Goal: Information Seeking & Learning: Learn about a topic

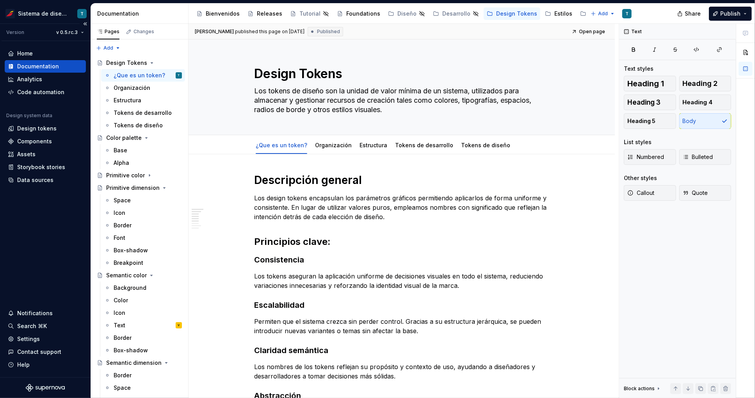
scroll to position [56, 0]
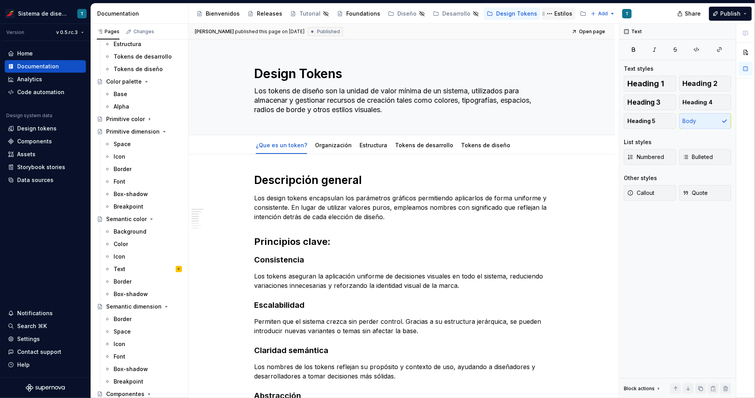
click at [554, 12] on div "Estilos" at bounding box center [563, 14] width 18 height 8
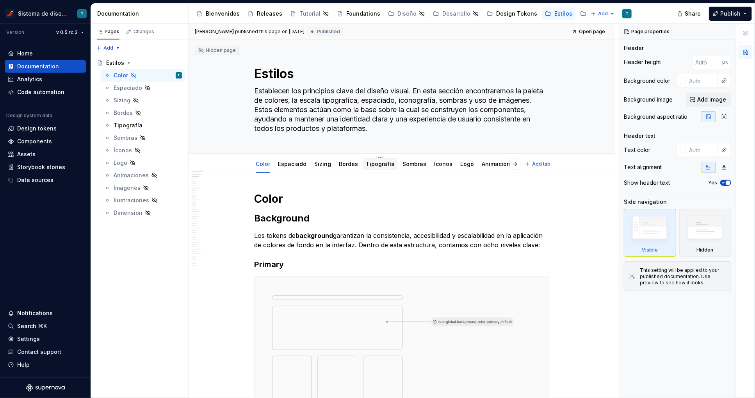
click at [376, 164] on link "Tipografía" at bounding box center [380, 163] width 29 height 7
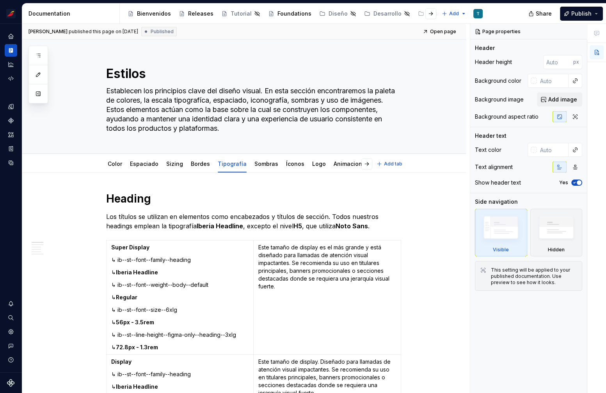
type textarea "*"
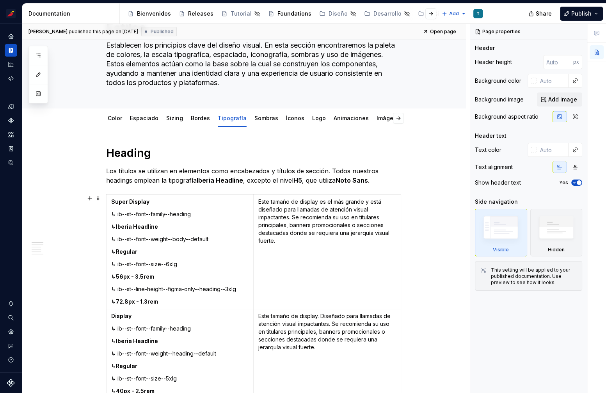
scroll to position [75, 0]
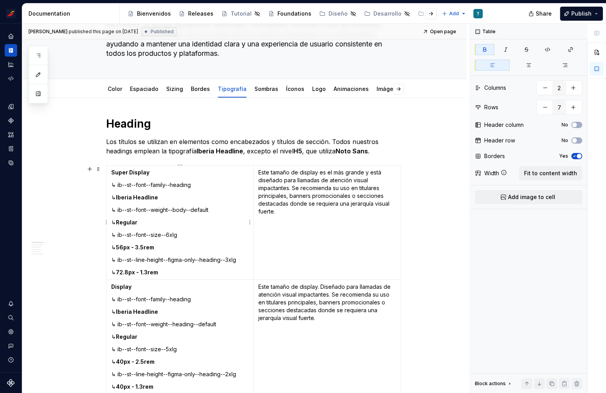
click at [158, 271] on strong "72.8px - 1.3rem" at bounding box center [137, 272] width 42 height 7
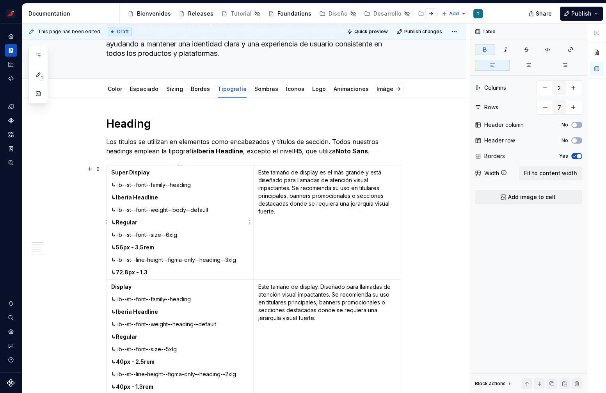
click at [146, 271] on strong "72.8px - 1.3" at bounding box center [132, 272] width 32 height 7
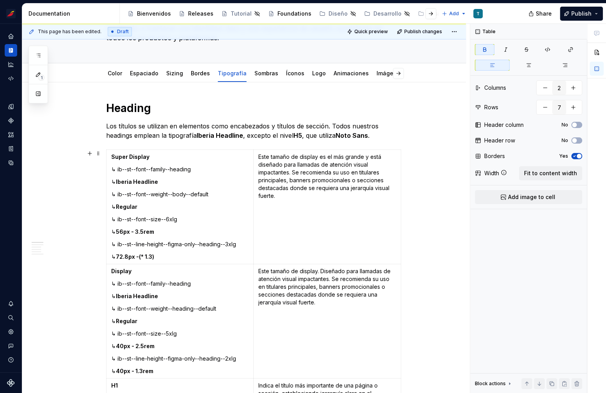
scroll to position [116, 0]
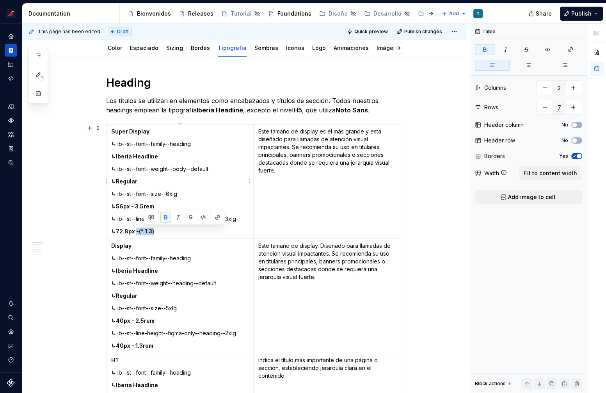
drag, startPoint x: 157, startPoint y: 231, endPoint x: 144, endPoint y: 231, distance: 12.9
click at [144, 231] on p "↳ 72.8px -(* 1.3)" at bounding box center [180, 232] width 138 height 8
copy strong "-(* 1.3)"
drag, startPoint x: 161, startPoint y: 346, endPoint x: 138, endPoint y: 345, distance: 23.4
click at [138, 345] on p "↳ 40px - 1.3rem" at bounding box center [180, 346] width 138 height 8
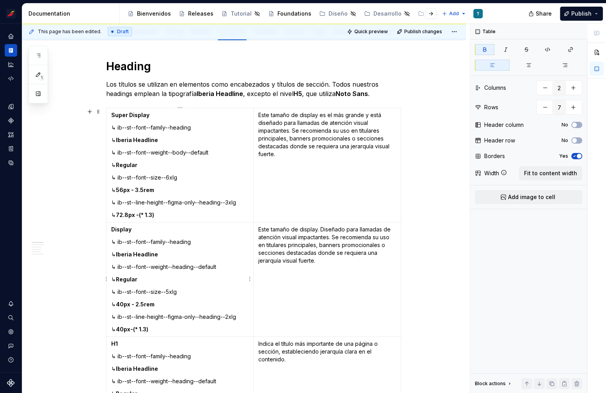
click at [155, 324] on td "Display ↳ ib--st--font--family--heading ↳ Iberia Headline ↳ ib--st--font--weigh…" at bounding box center [180, 280] width 148 height 114
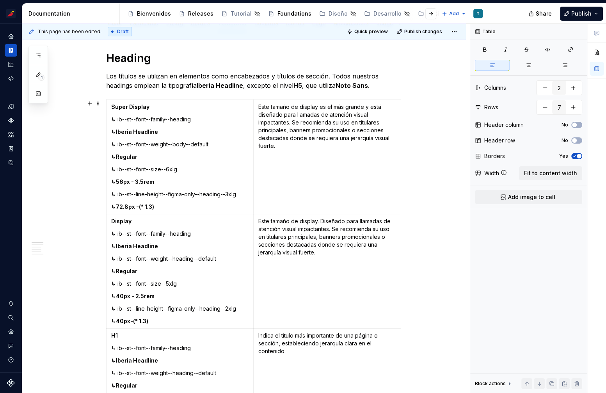
scroll to position [144, 0]
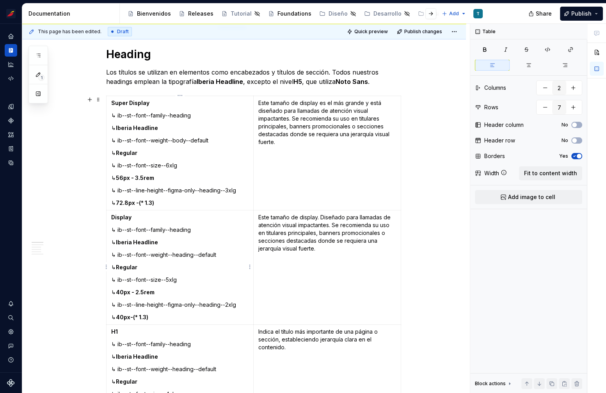
click at [137, 317] on strong "40px-(* 1.3)" at bounding box center [132, 317] width 32 height 7
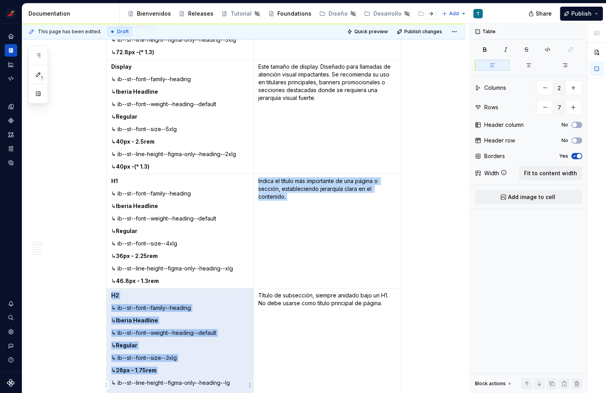
scroll to position [324, 0]
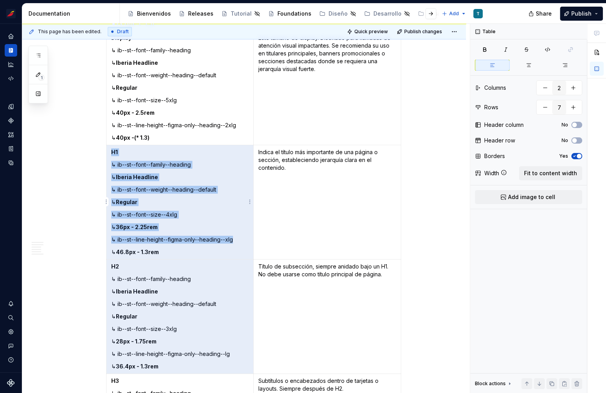
drag, startPoint x: 166, startPoint y: 360, endPoint x: 139, endPoint y: 253, distance: 110.3
click at [139, 253] on p "↳ 46.8px - 1.3rem" at bounding box center [180, 252] width 138 height 8
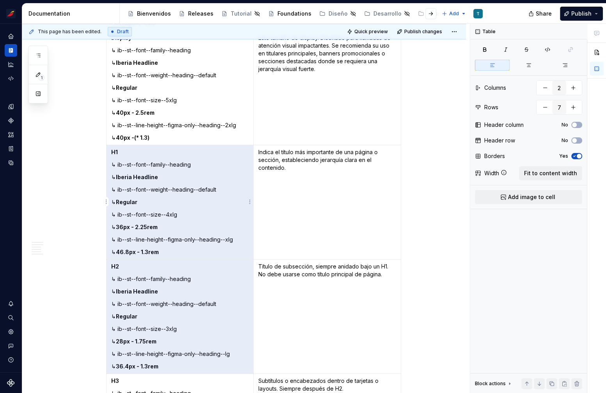
click at [146, 251] on strong "46.8px - 1.3rem" at bounding box center [137, 252] width 43 height 7
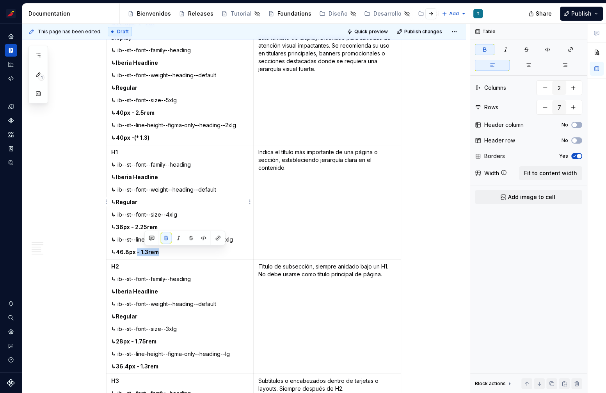
drag, startPoint x: 164, startPoint y: 251, endPoint x: 145, endPoint y: 252, distance: 19.5
click at [145, 252] on strong "46.8px - 1.3rem" at bounding box center [137, 252] width 43 height 7
click at [165, 252] on p "↳ 46.8px -(* 1.3)" at bounding box center [180, 252] width 138 height 8
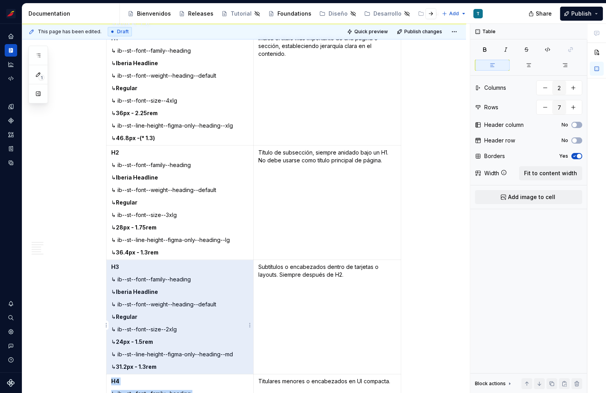
scroll to position [515, 0]
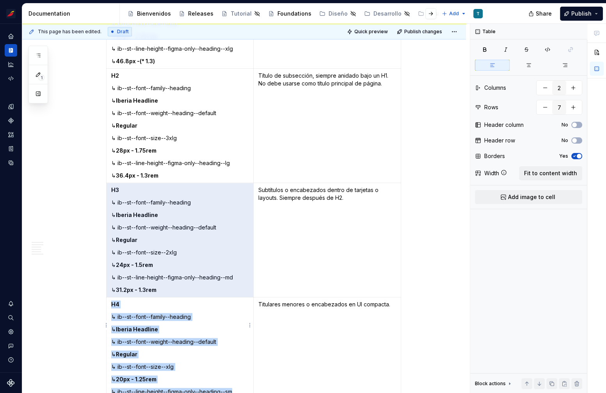
drag, startPoint x: 165, startPoint y: 366, endPoint x: 153, endPoint y: 300, distance: 67.0
click at [151, 316] on tbody "Super Display ↳ ib--st--font--family--heading ↳ Iberia Headline ↳ ib--st--font-…" at bounding box center [253, 126] width 295 height 801
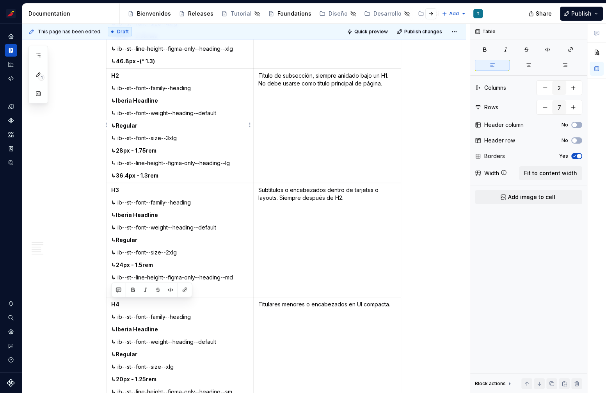
click at [168, 175] on p "↳ 36.4px - 1.3rem" at bounding box center [180, 176] width 138 height 8
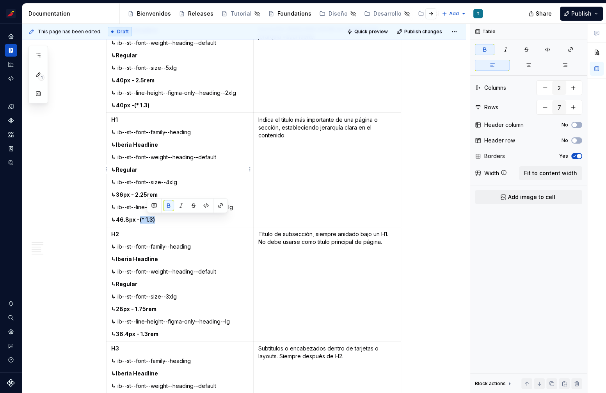
drag, startPoint x: 163, startPoint y: 219, endPoint x: 147, endPoint y: 217, distance: 16.1
click at [147, 217] on p "↳ 46.8px -(* 1.3)" at bounding box center [180, 220] width 138 height 8
copy strong "(* 1.3)"
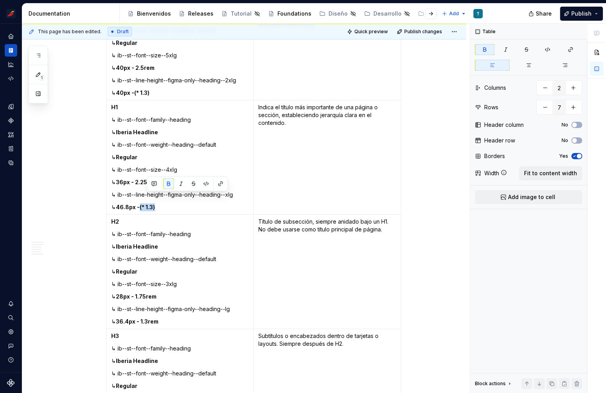
scroll to position [378, 0]
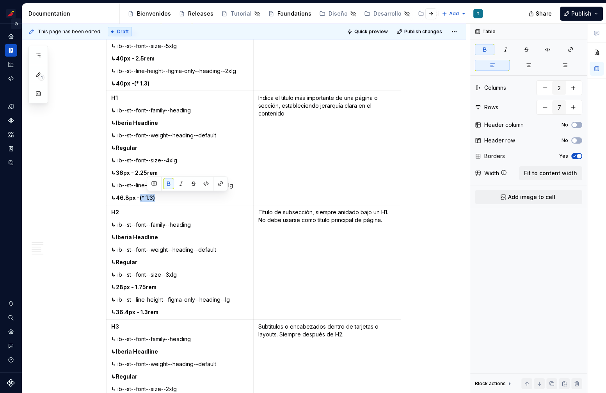
click at [18, 22] on button "Expand sidebar" at bounding box center [16, 23] width 11 height 11
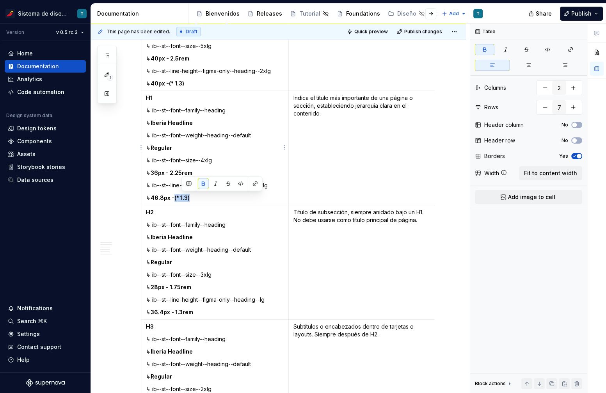
click at [208, 199] on p "↳ 46.8px -(* 1.3)" at bounding box center [215, 198] width 138 height 8
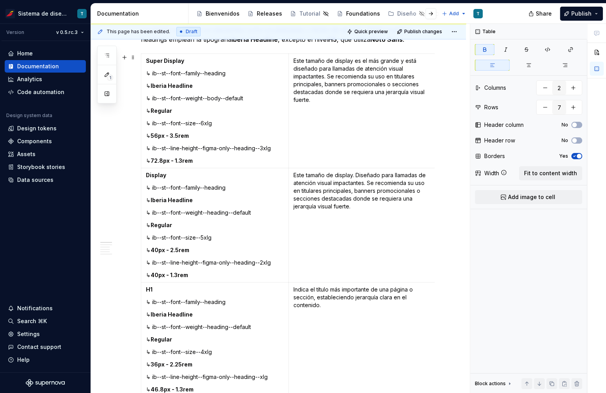
scroll to position [124, 0]
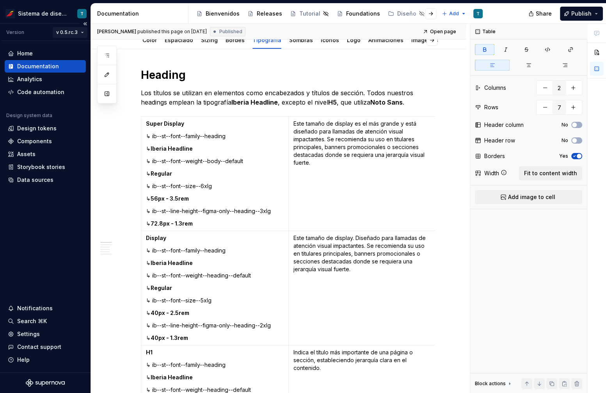
click at [72, 30] on html "Sistema de diseño Iberia T Version v 0.5.rc.3 Home Documentation Analytics Code…" at bounding box center [303, 196] width 606 height 393
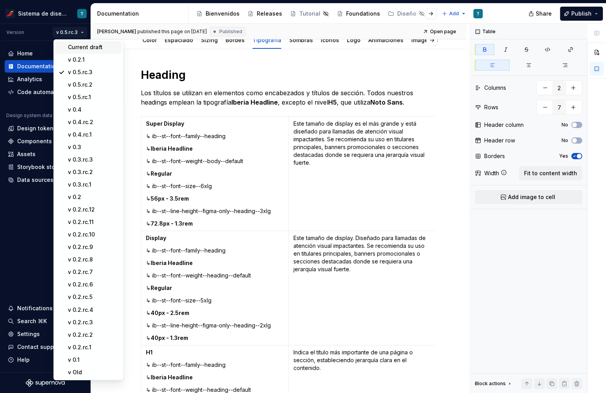
click at [80, 46] on div "Current draft" at bounding box center [93, 47] width 51 height 8
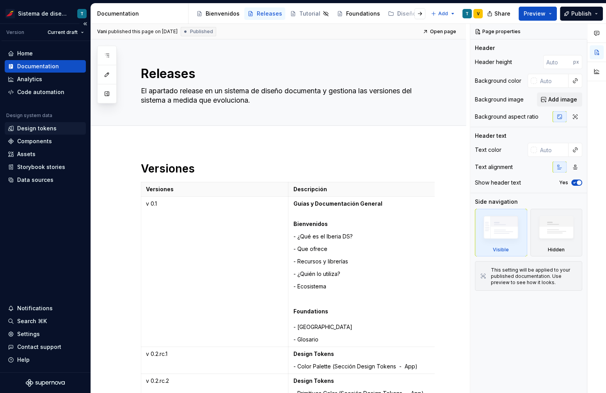
click at [36, 133] on div "Design tokens" at bounding box center [45, 128] width 81 height 12
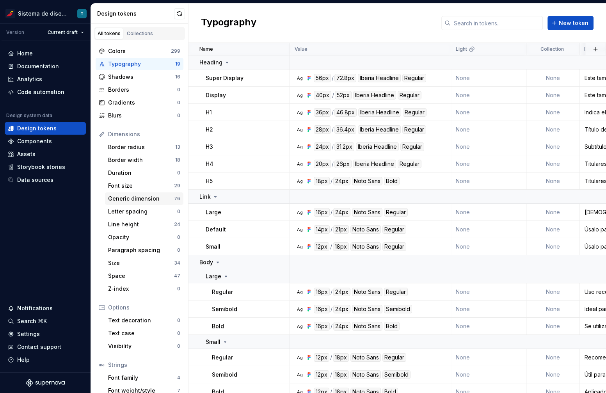
click at [157, 200] on div "Generic dimension" at bounding box center [141, 199] width 66 height 8
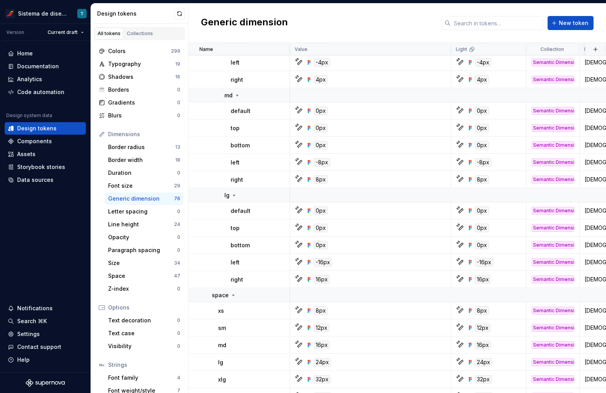
scroll to position [1294, 0]
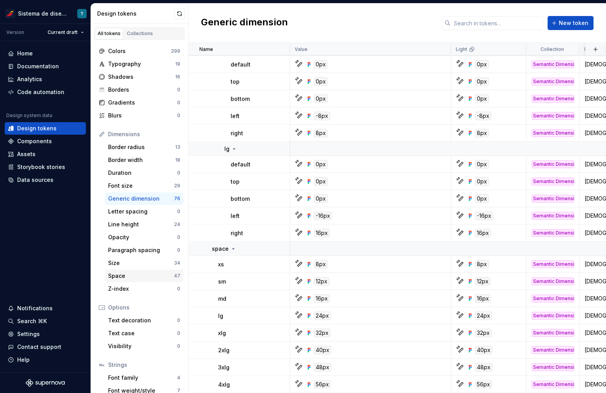
click at [148, 276] on div "Space" at bounding box center [141, 276] width 66 height 8
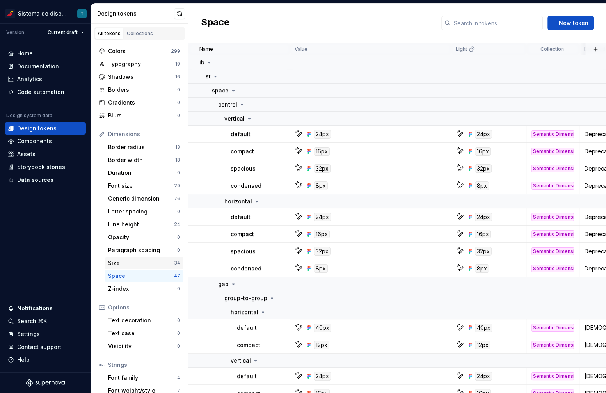
click at [155, 261] on div "Size" at bounding box center [141, 263] width 66 height 8
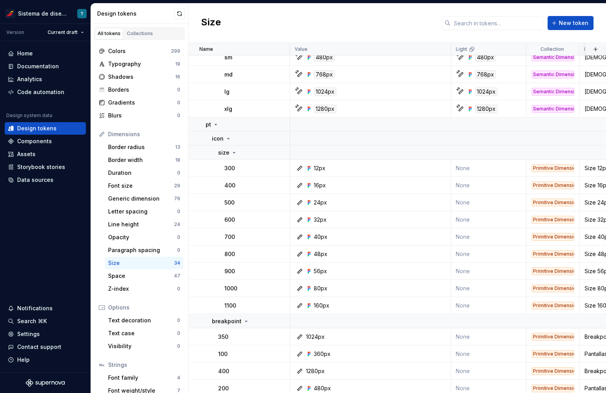
scroll to position [376, 0]
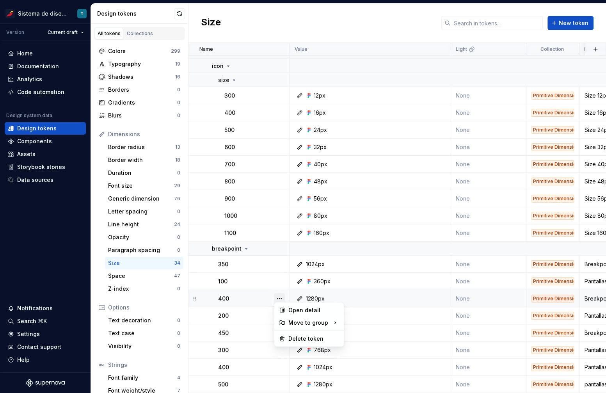
click at [281, 294] on button "button" at bounding box center [279, 298] width 11 height 11
click at [252, 369] on html "Sistema de diseño Iberia T Version Current draft Home Documentation Analytics C…" at bounding box center [303, 196] width 606 height 393
click at [276, 363] on button "button" at bounding box center [279, 367] width 11 height 11
click at [239, 292] on html "Sistema de diseño Iberia T Version Current draft Home Documentation Analytics C…" at bounding box center [303, 196] width 606 height 393
click at [140, 48] on div "Colors" at bounding box center [139, 51] width 63 height 8
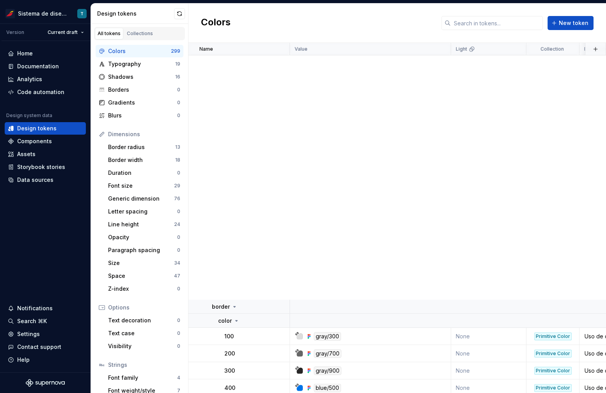
scroll to position [6278, 0]
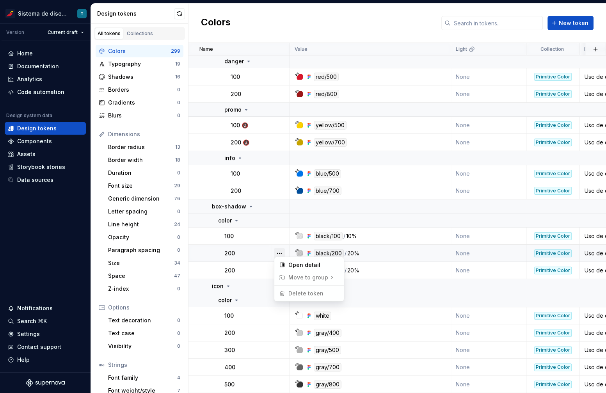
click at [282, 248] on button "button" at bounding box center [279, 253] width 11 height 11
click at [244, 273] on html "Sistema de diseño Iberia T Version Current draft Home Documentation Analytics C…" at bounding box center [303, 196] width 606 height 393
click at [278, 269] on button "button" at bounding box center [279, 270] width 11 height 11
click at [247, 263] on html "Sistema de diseño Iberia T Version Current draft Home Documentation Analytics C…" at bounding box center [303, 196] width 606 height 393
click at [243, 251] on div "200" at bounding box center [257, 253] width 65 height 8
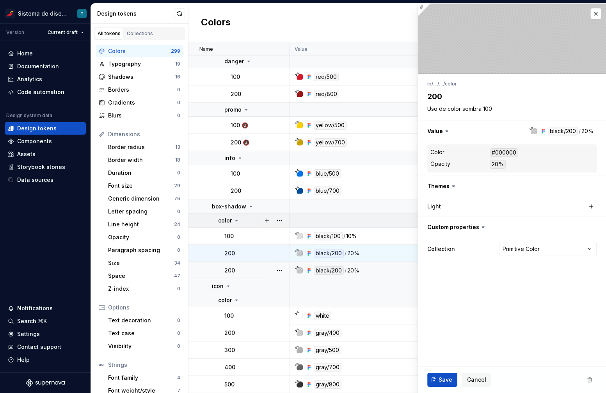
type textarea "*"
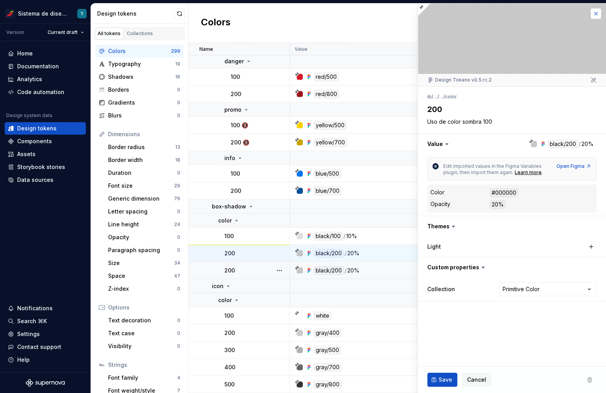
click at [593, 14] on button "button" at bounding box center [596, 13] width 11 height 11
